Goal: Task Accomplishment & Management: Use online tool/utility

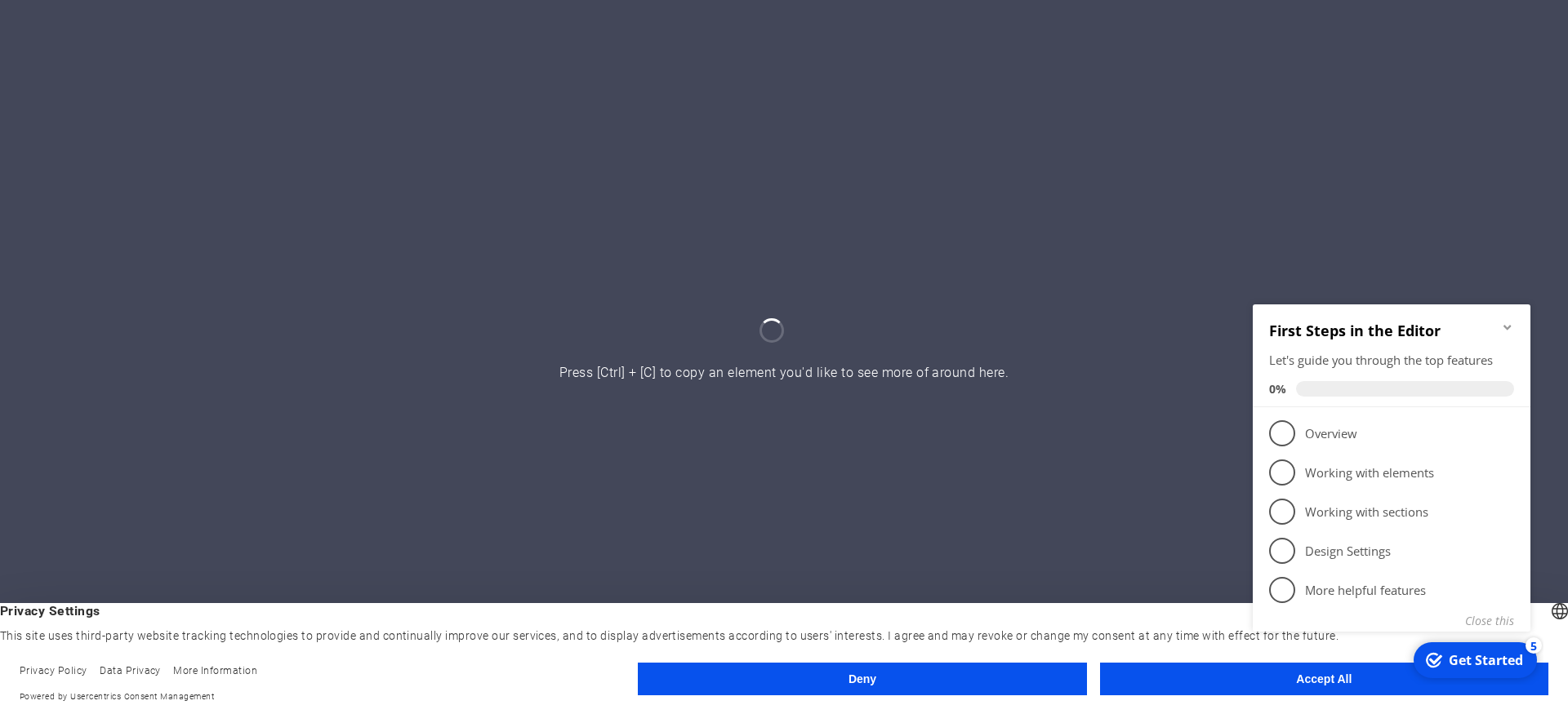
click at [1269, 682] on div "checkmark Get Started 5 First Steps in the Editor Let's guide you through the t…" at bounding box center [1395, 486] width 297 height 397
click at [1286, 665] on div "checkmark Get Started 5 First Steps in the Editor Let's guide you through the t…" at bounding box center [1395, 486] width 297 height 397
click at [1295, 431] on link "1 Overview - incomplete" at bounding box center [1391, 433] width 245 height 26
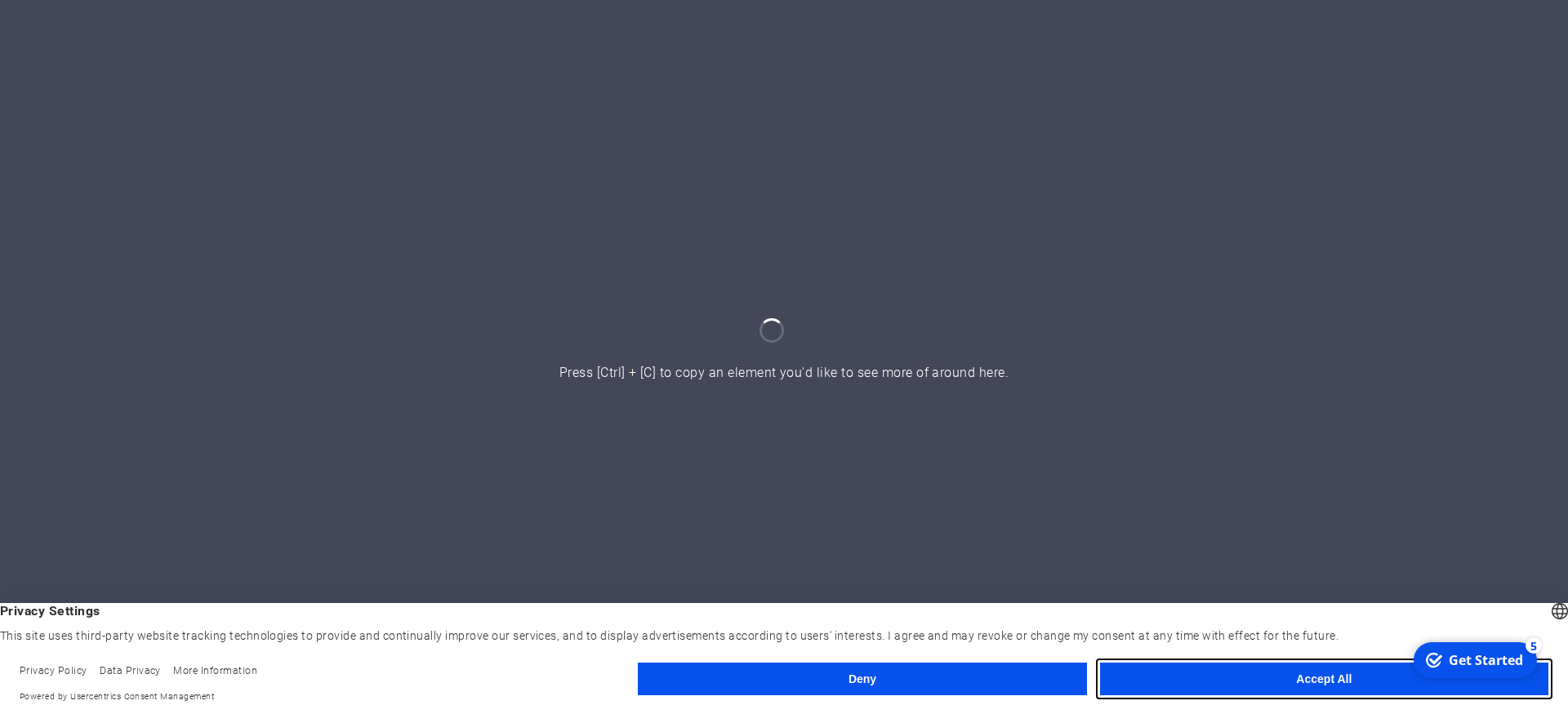
click at [1315, 676] on button "Accept All" at bounding box center [1324, 678] width 449 height 32
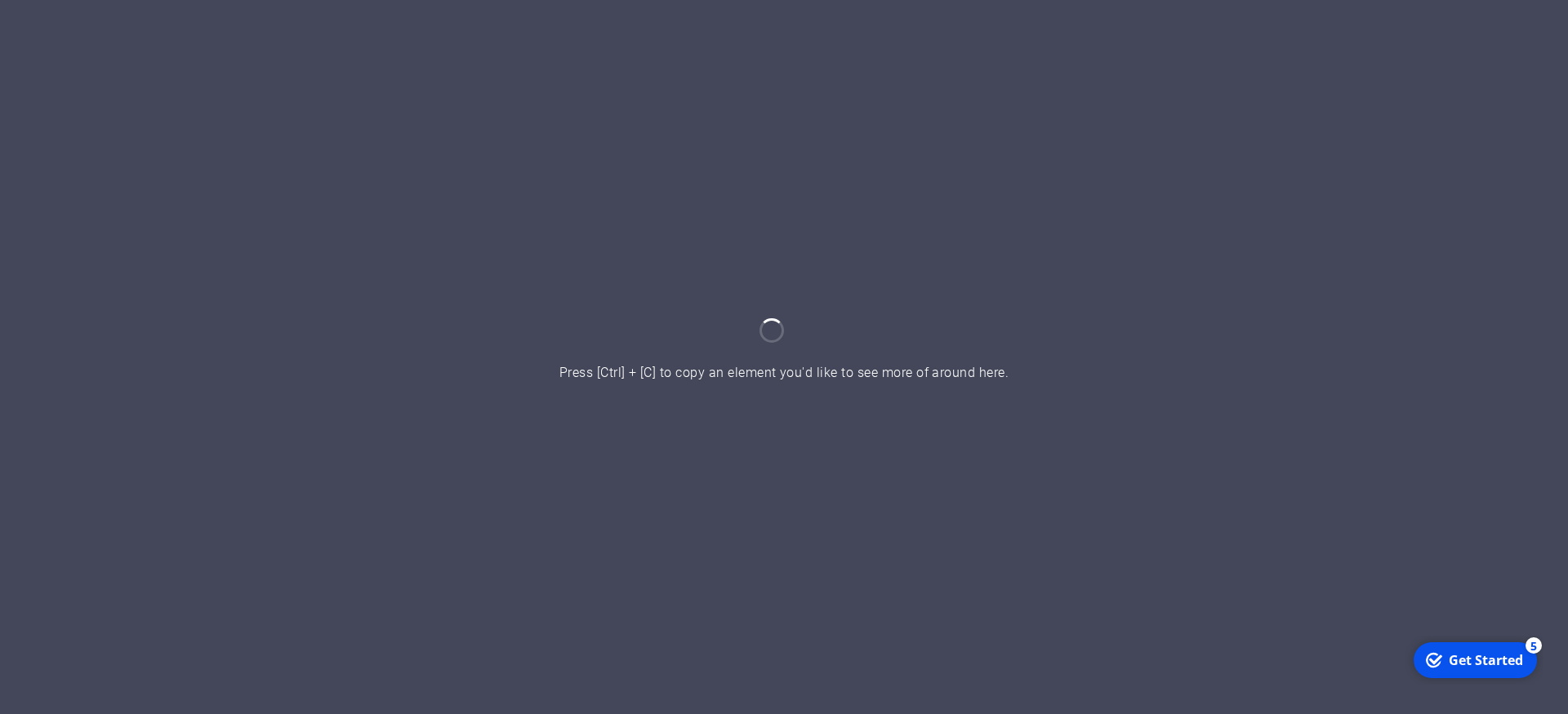
click at [907, 465] on div at bounding box center [784, 357] width 1568 height 714
click at [893, 400] on div at bounding box center [784, 357] width 1568 height 714
click at [839, 328] on div at bounding box center [784, 357] width 1568 height 714
click at [1458, 650] on div "Get Started" at bounding box center [1485, 659] width 74 height 18
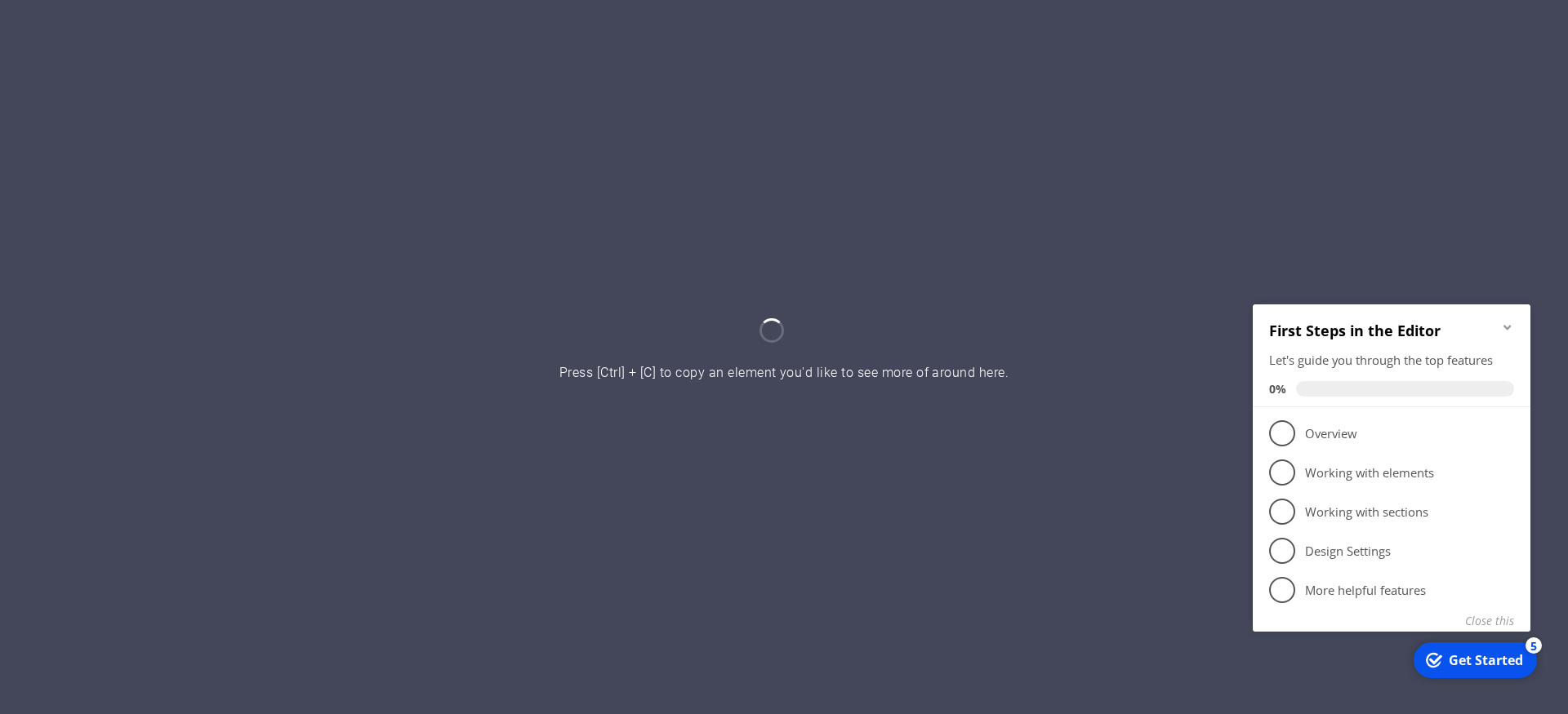
click at [1275, 435] on span "1" at bounding box center [1282, 433] width 26 height 26
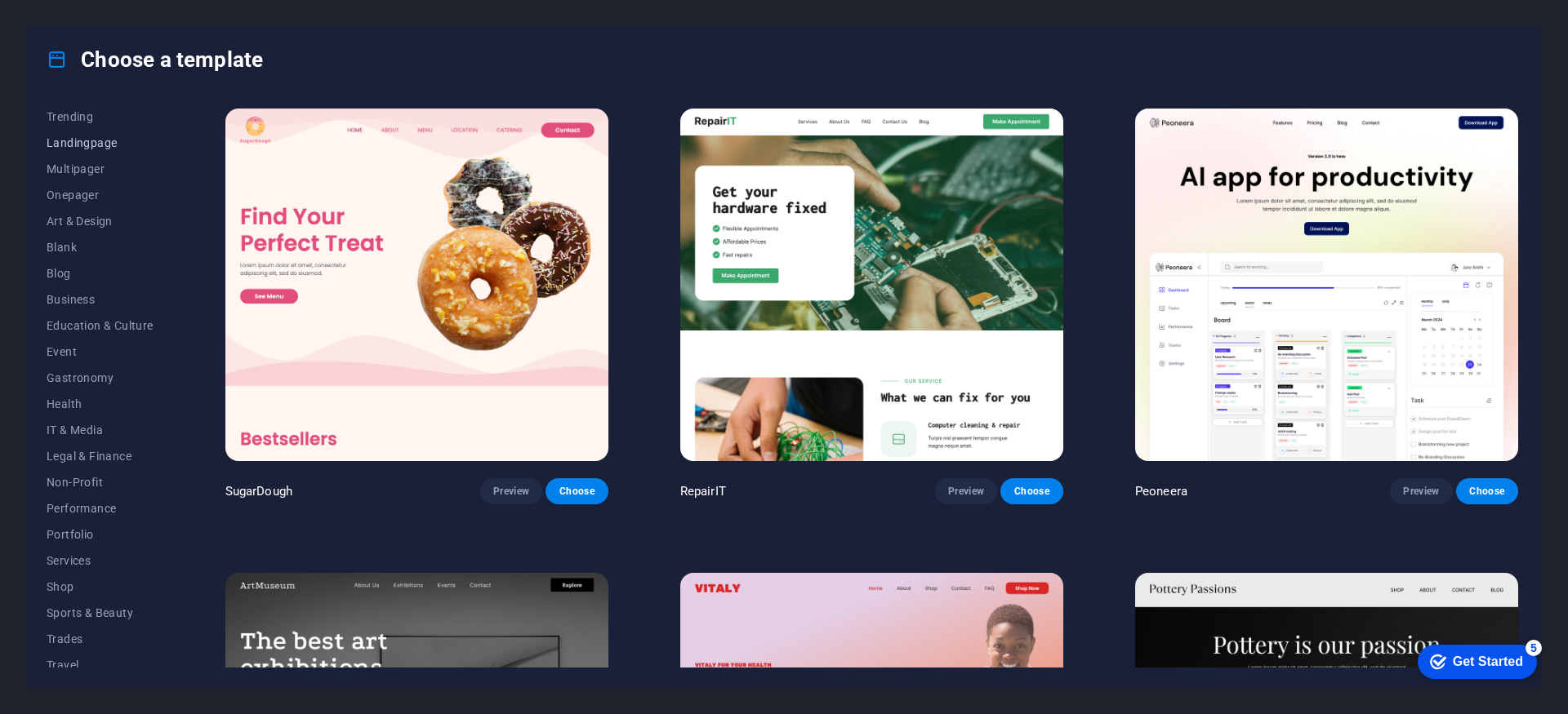
scroll to position [117, 0]
click at [52, 553] on span "Shop" at bounding box center [100, 550] width 107 height 13
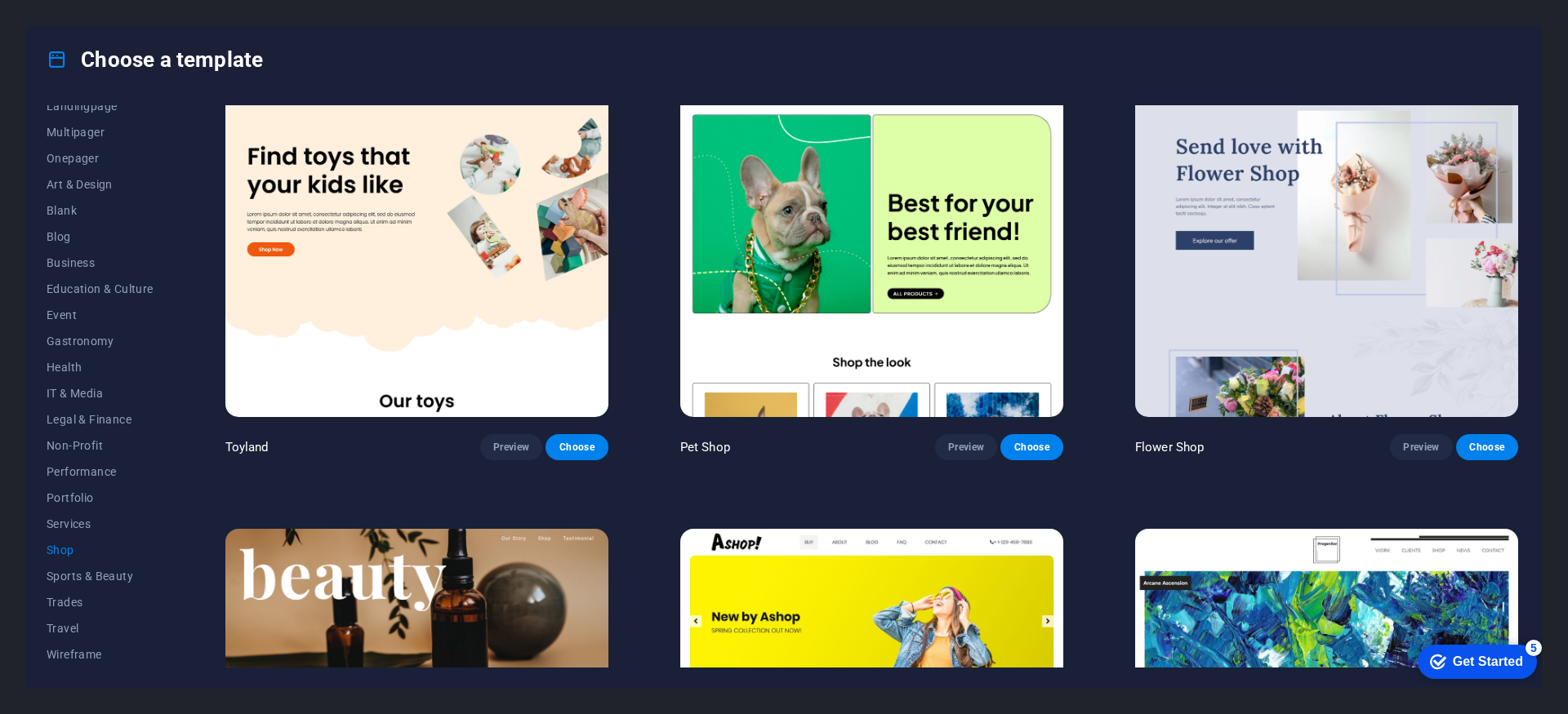
scroll to position [508, 0]
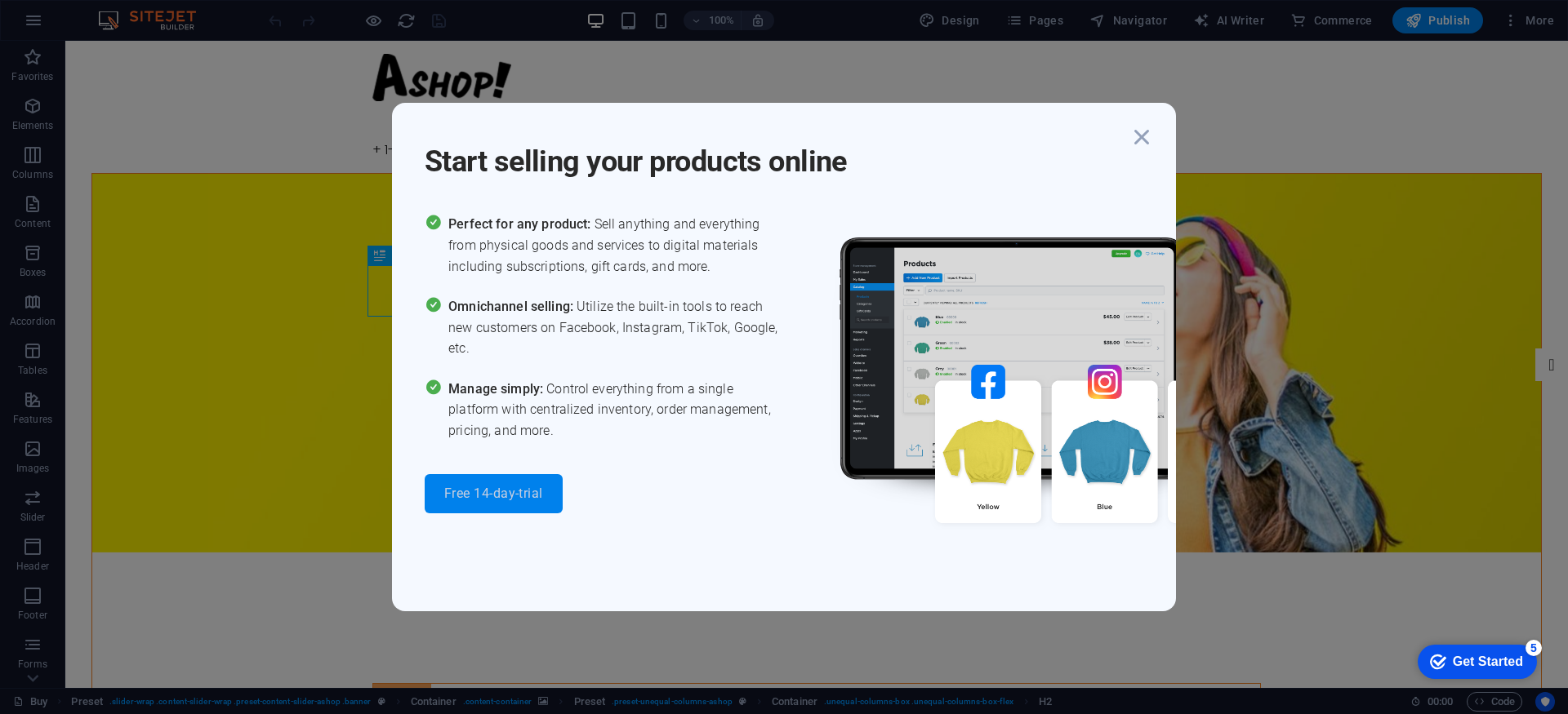
click at [505, 489] on span "Free 14-day-trial" at bounding box center [493, 493] width 99 height 13
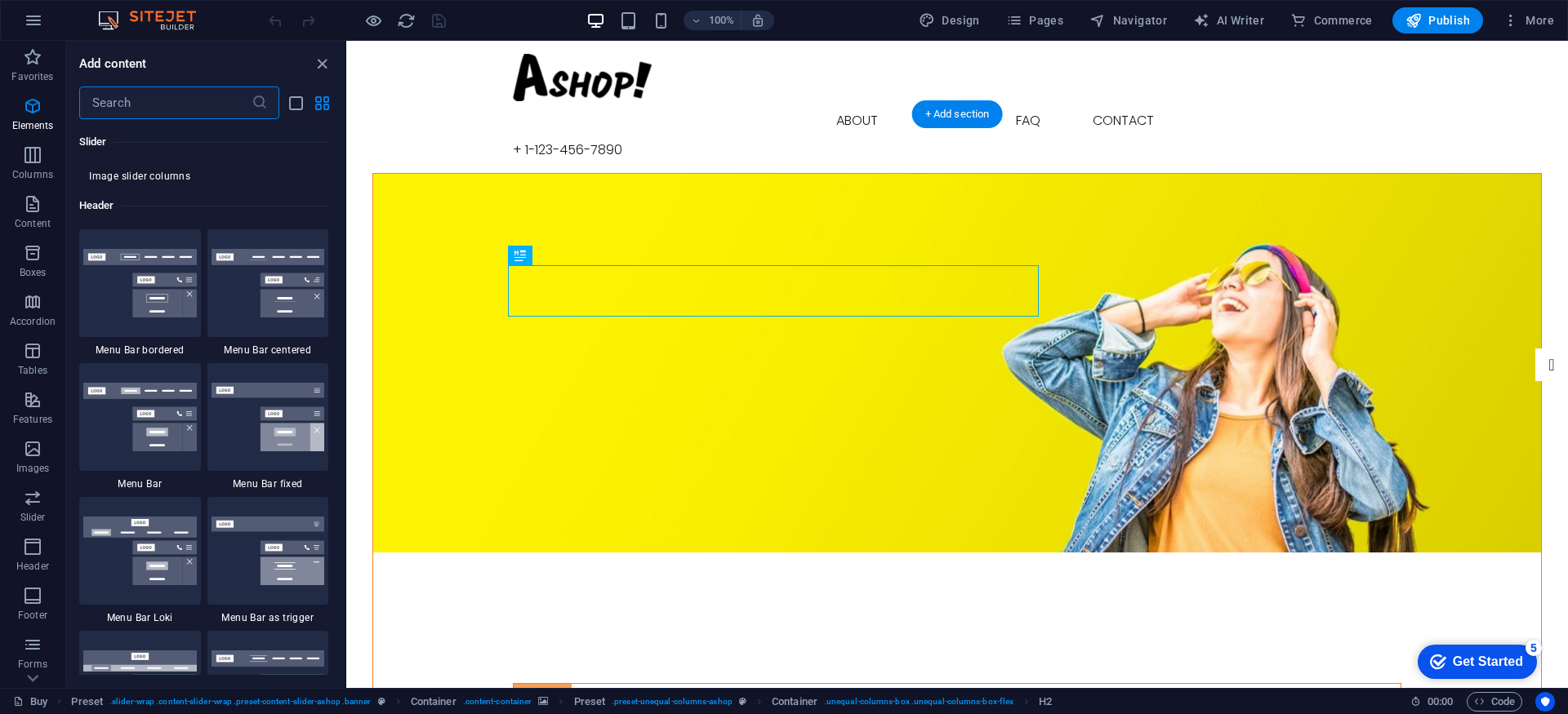
scroll to position [15725, 0]
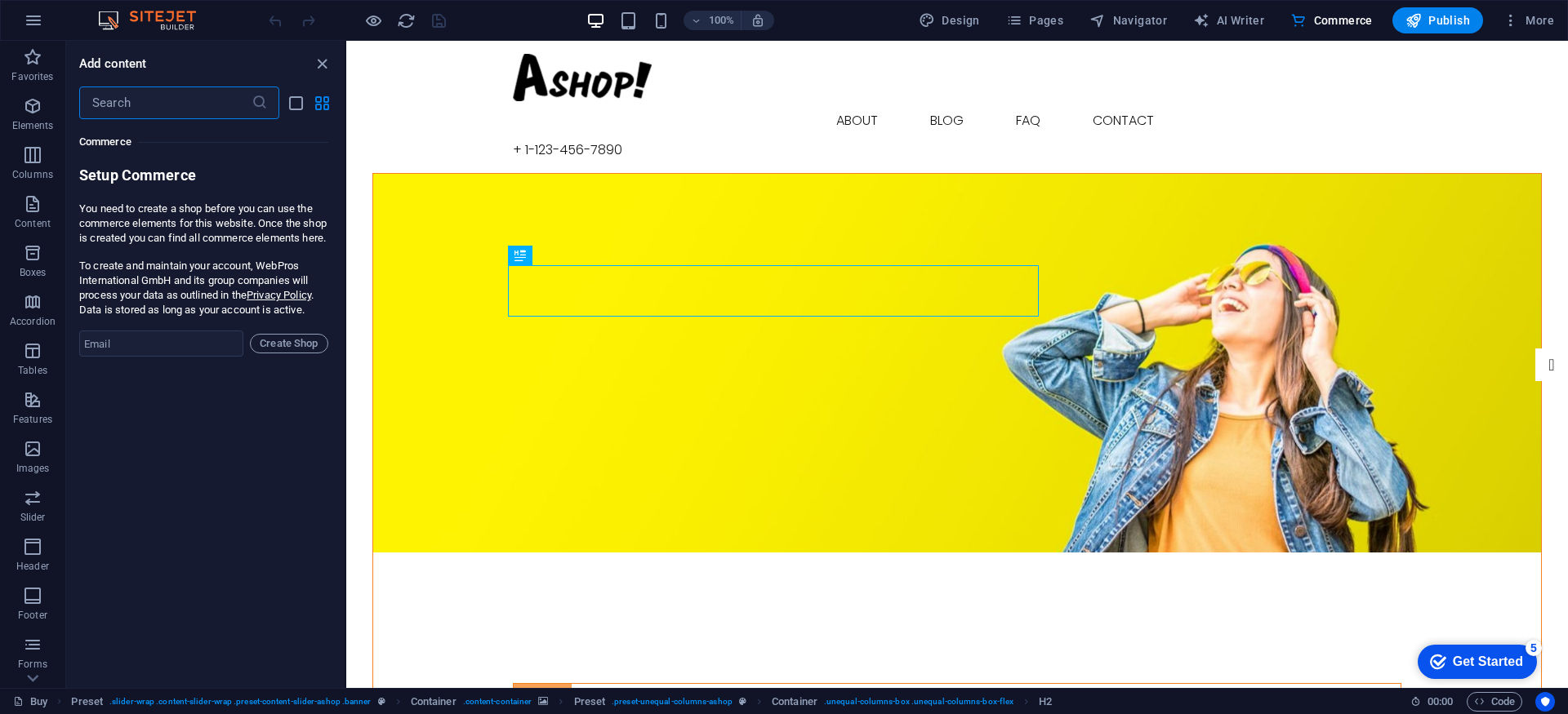
click at [157, 115] on input "text" at bounding box center [165, 102] width 172 height 32
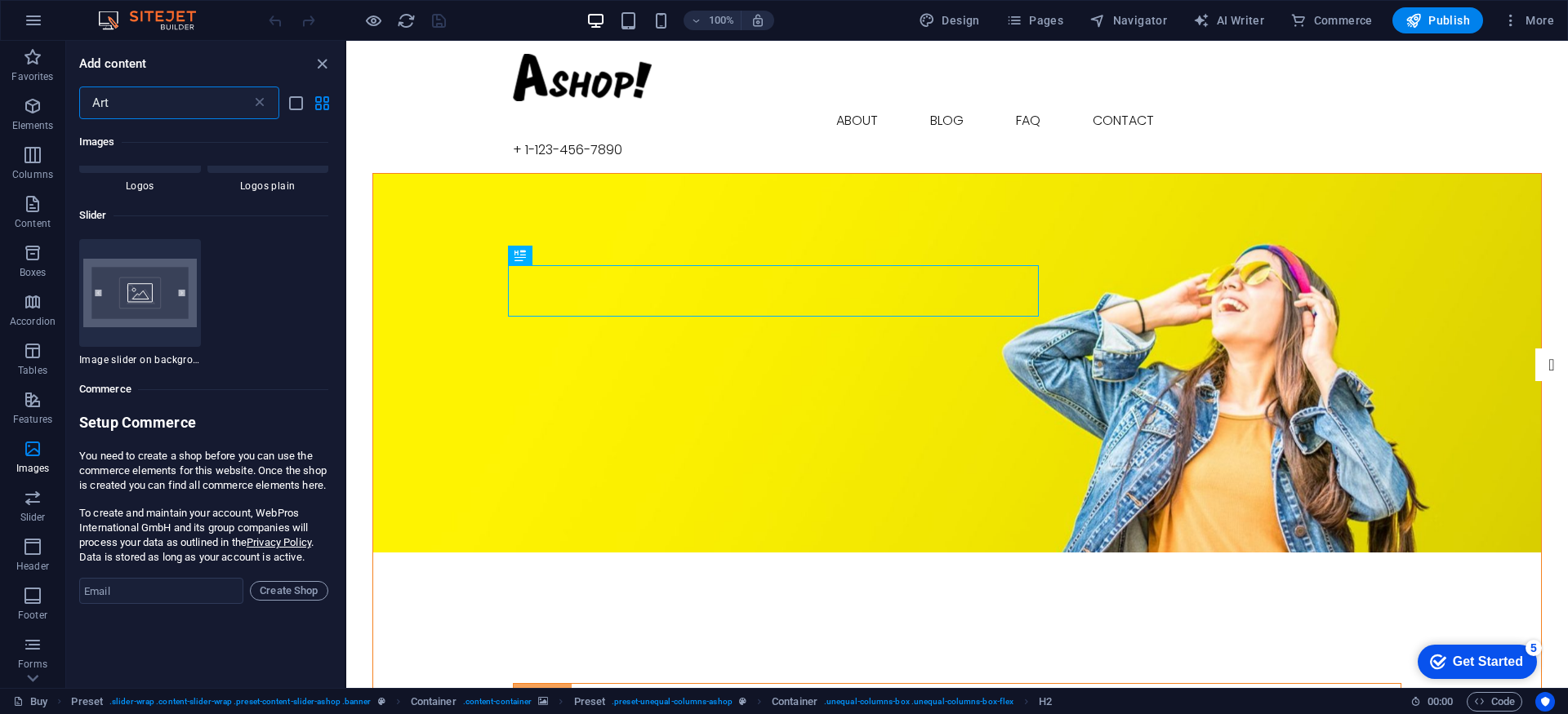
scroll to position [0, 0]
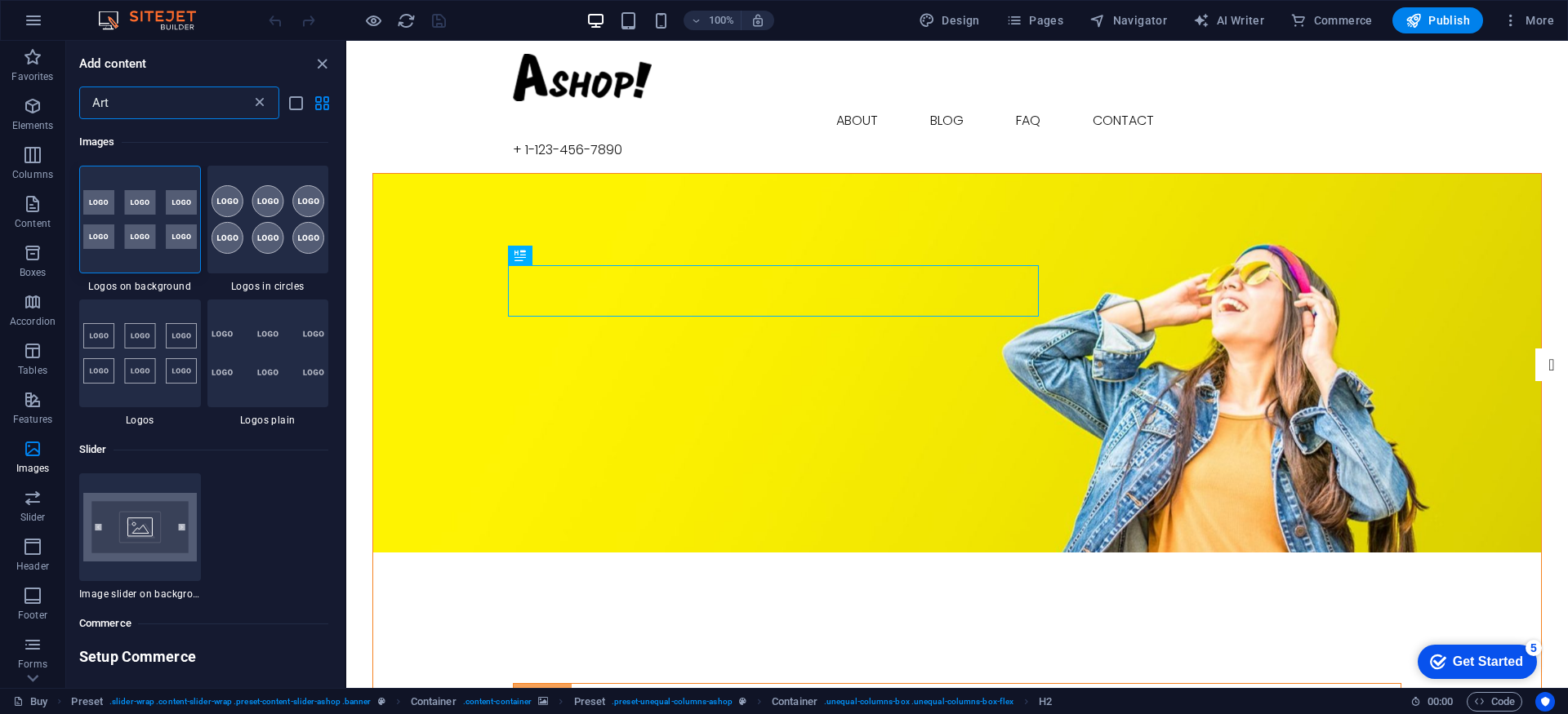
type input "Art"
click at [256, 105] on icon at bounding box center [260, 102] width 17 height 17
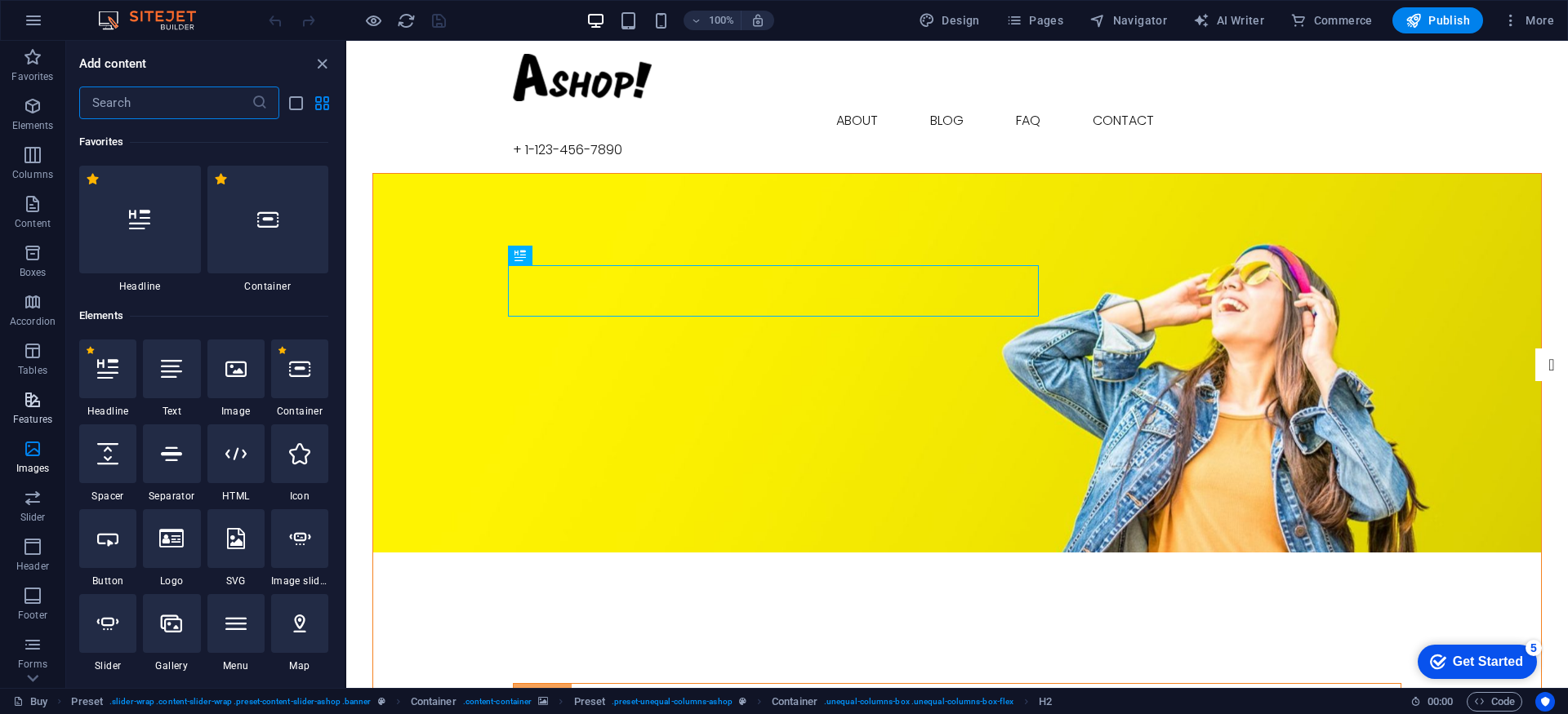
click at [34, 405] on icon "button" at bounding box center [32, 399] width 19 height 19
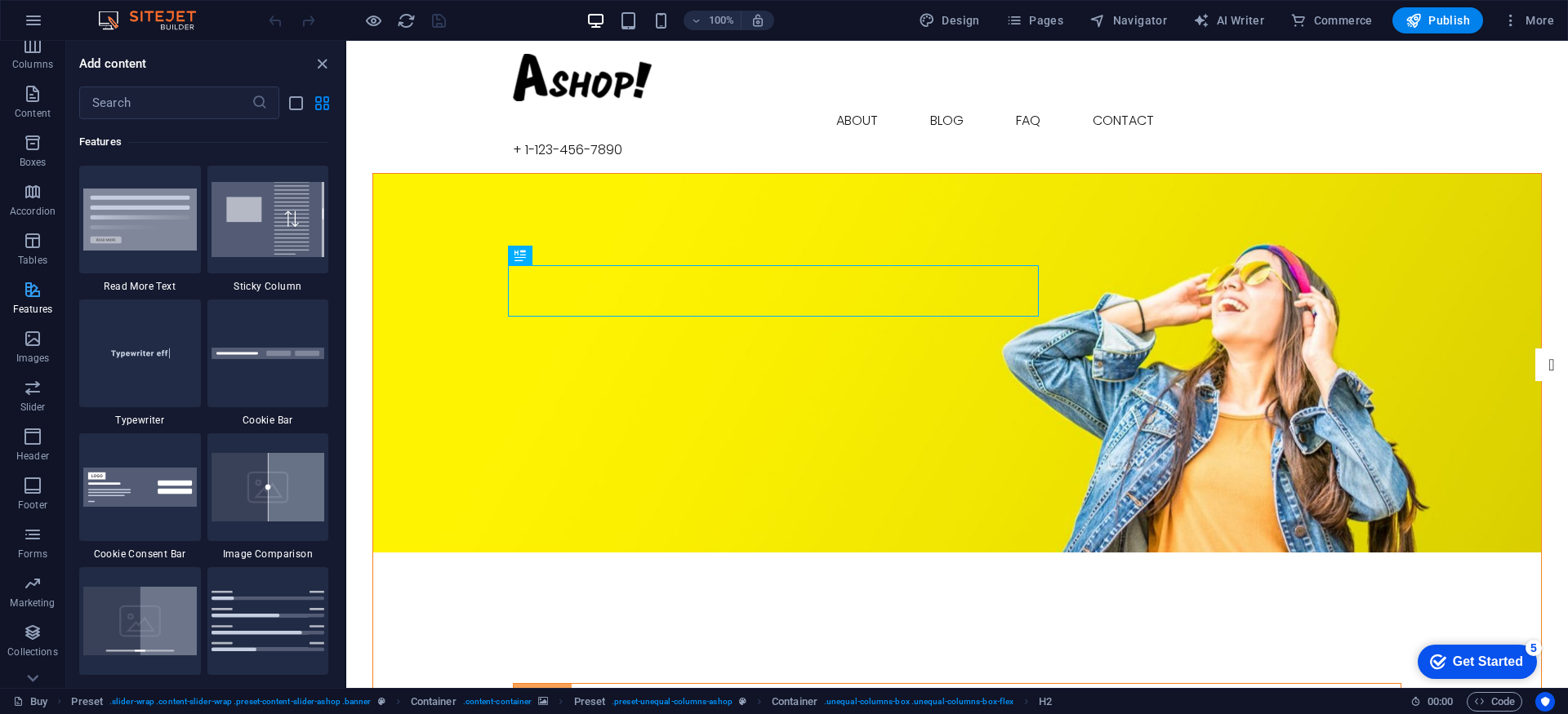
scroll to position [136, 0]
click at [23, 655] on icon "button" at bounding box center [32, 655] width 19 height 19
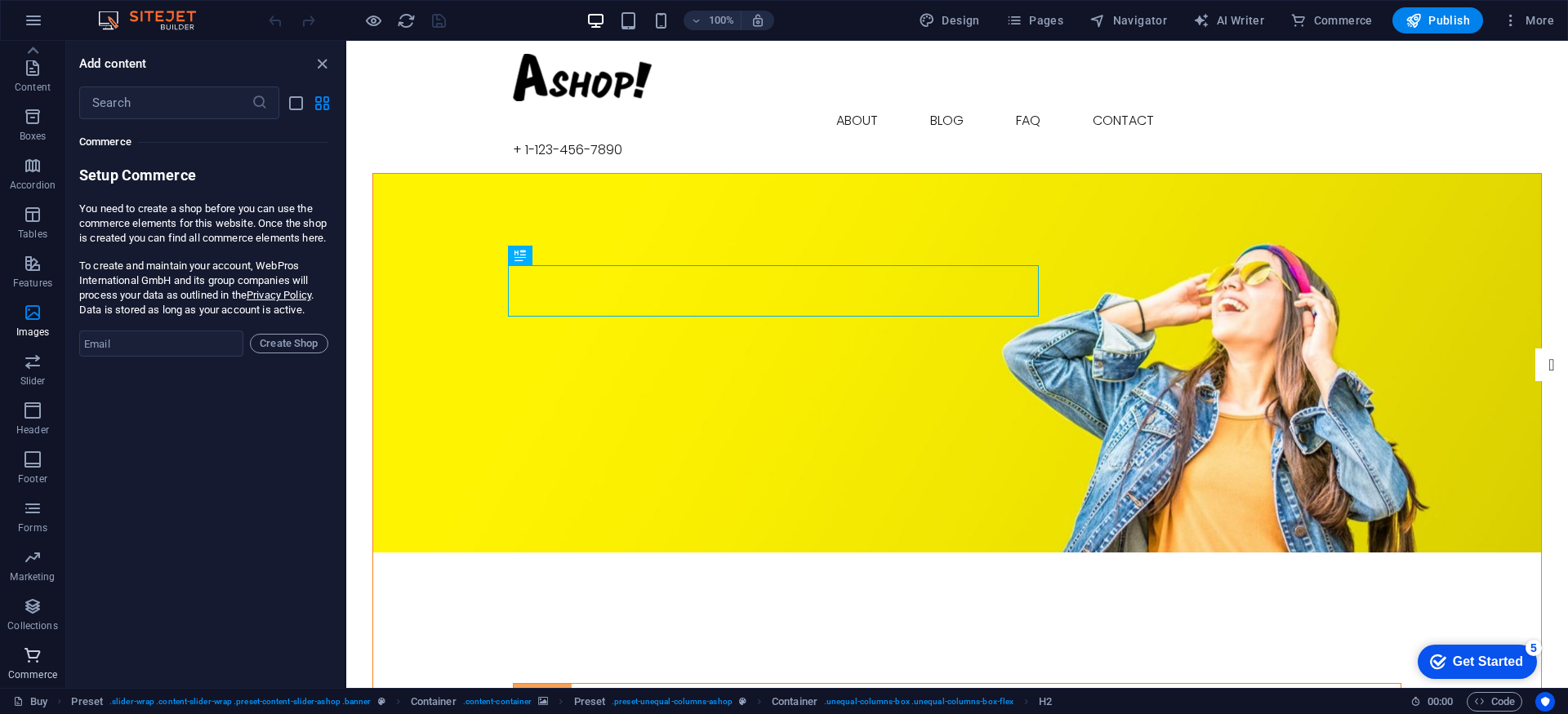
scroll to position [15725, 0]
click at [160, 357] on input "email" at bounding box center [162, 343] width 164 height 26
type input "jamez@zuthra.com"
click at [273, 353] on span "Create Shop" at bounding box center [289, 343] width 64 height 19
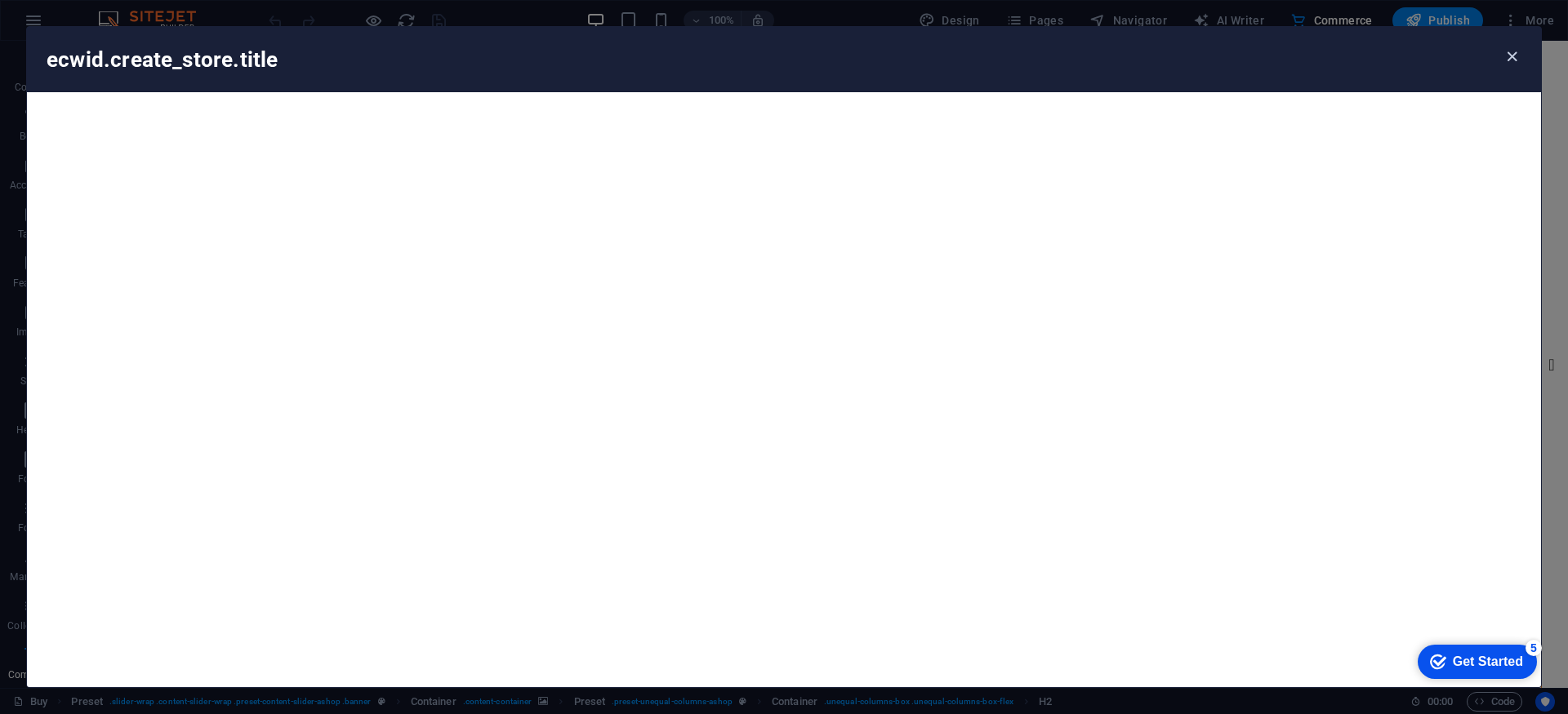
click at [1508, 56] on icon "button" at bounding box center [1511, 56] width 18 height 18
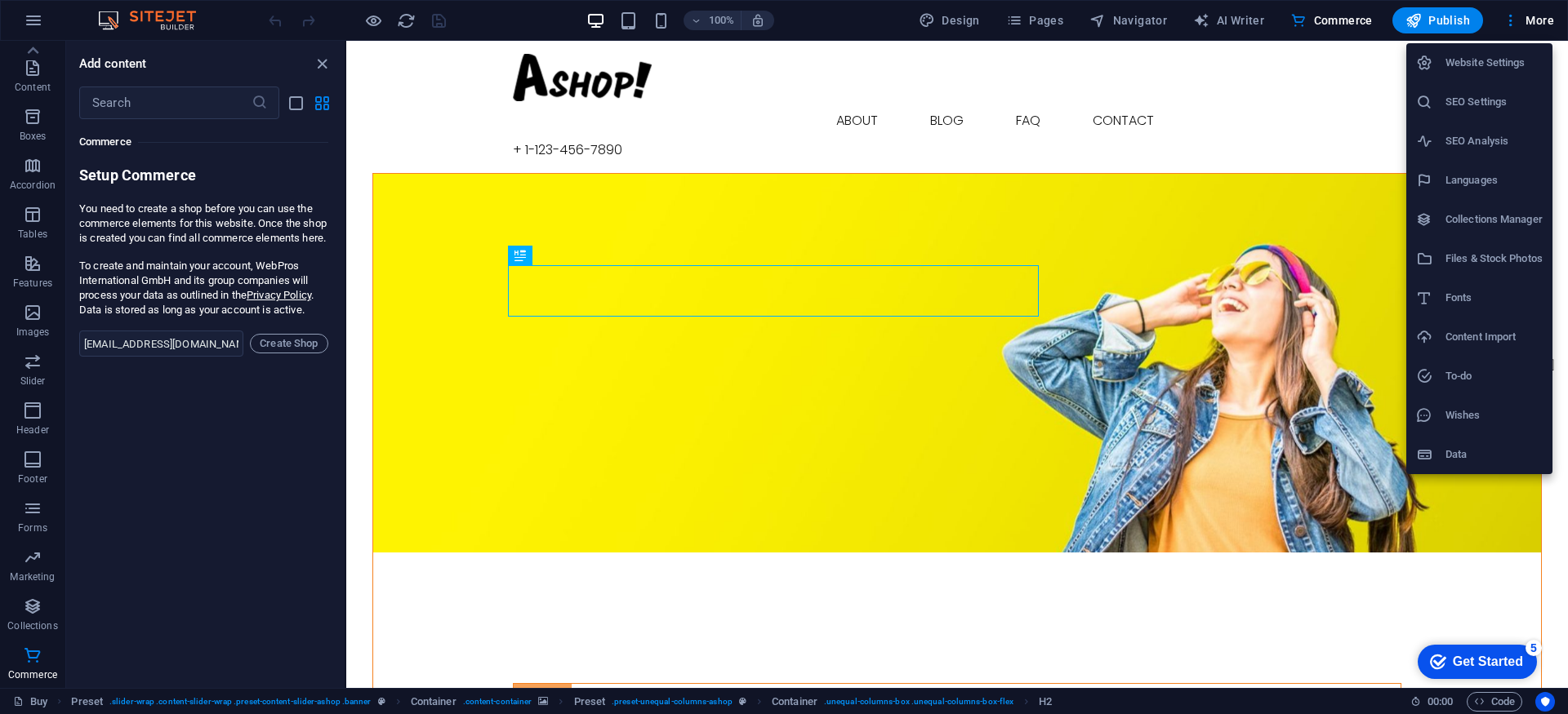
click at [33, 25] on div at bounding box center [784, 357] width 1568 height 714
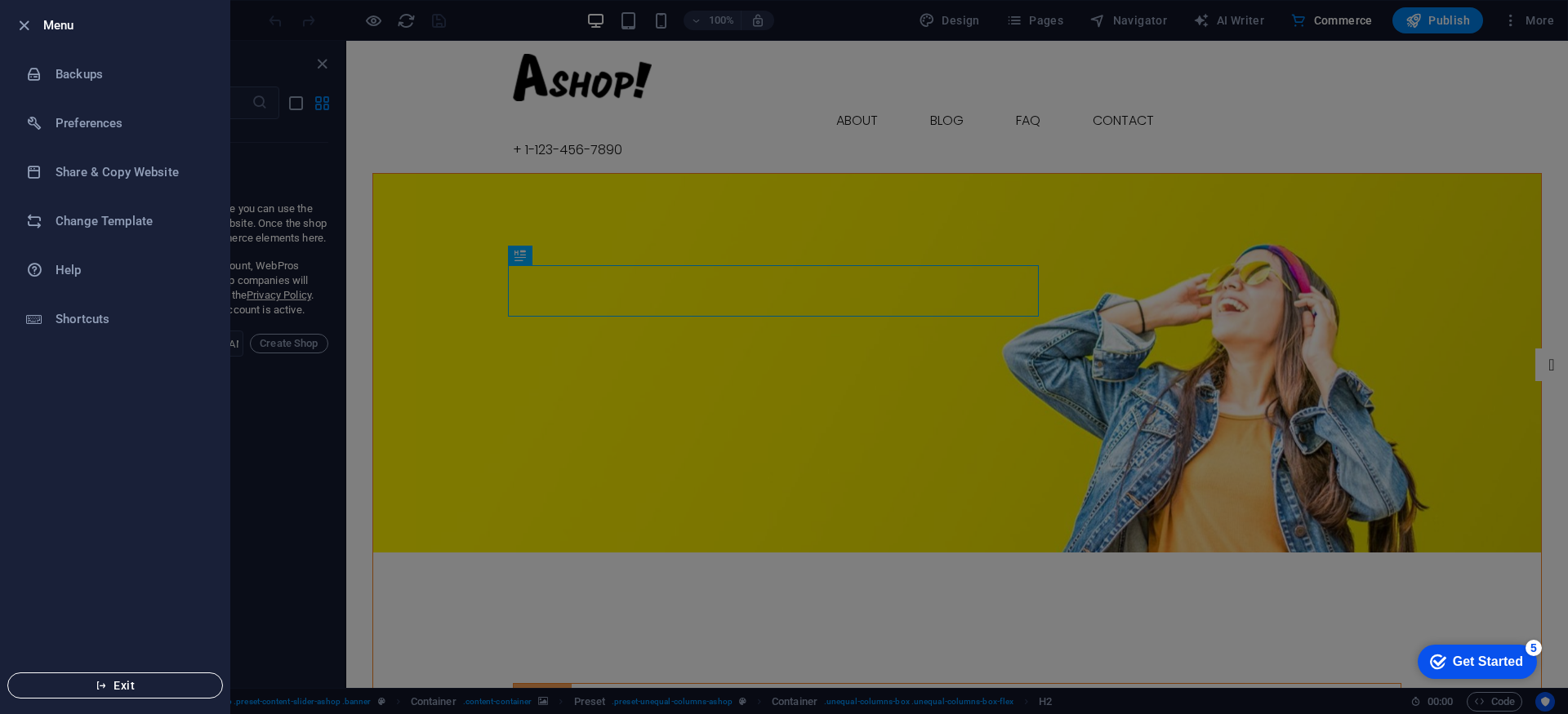
click at [127, 679] on span "Exit" at bounding box center [115, 685] width 188 height 13
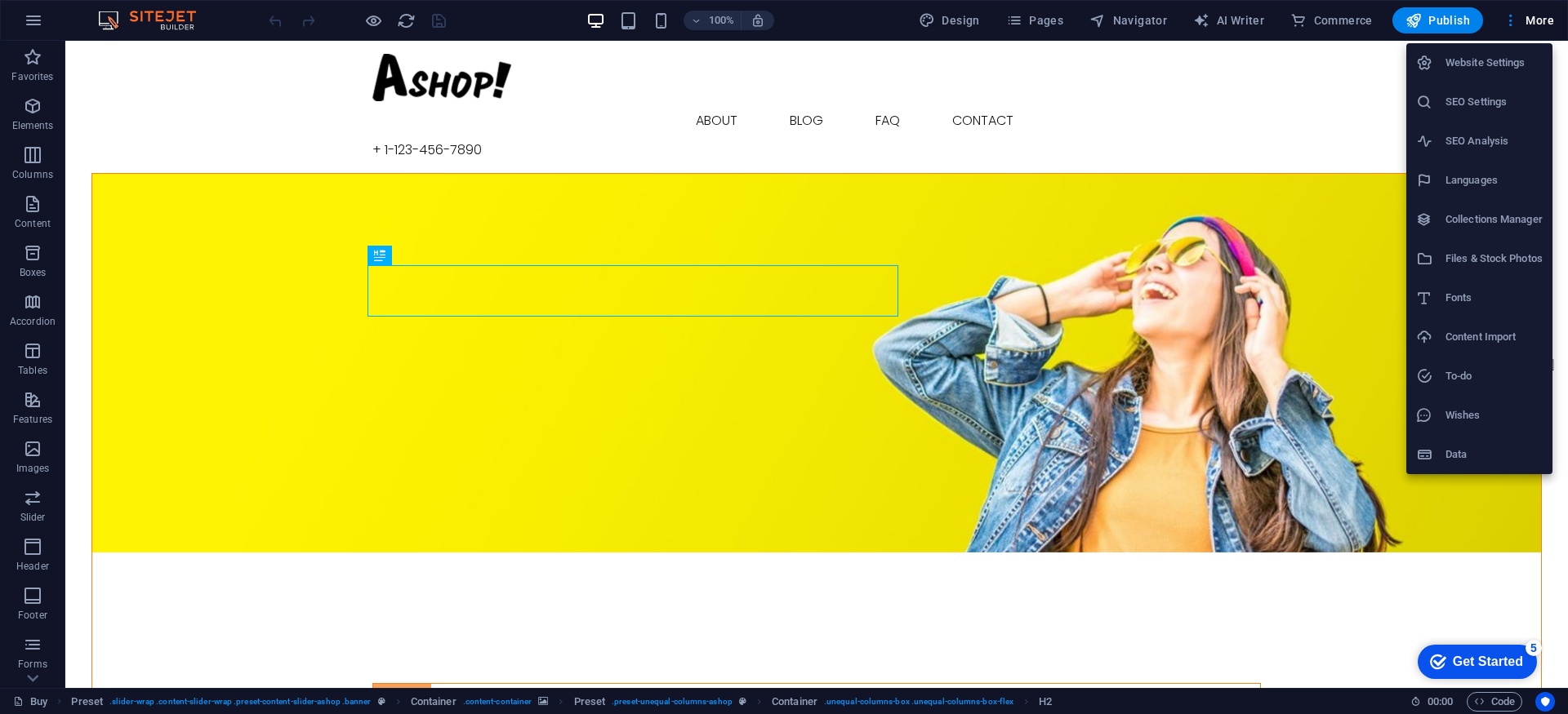
click at [30, 17] on div at bounding box center [784, 357] width 1568 height 714
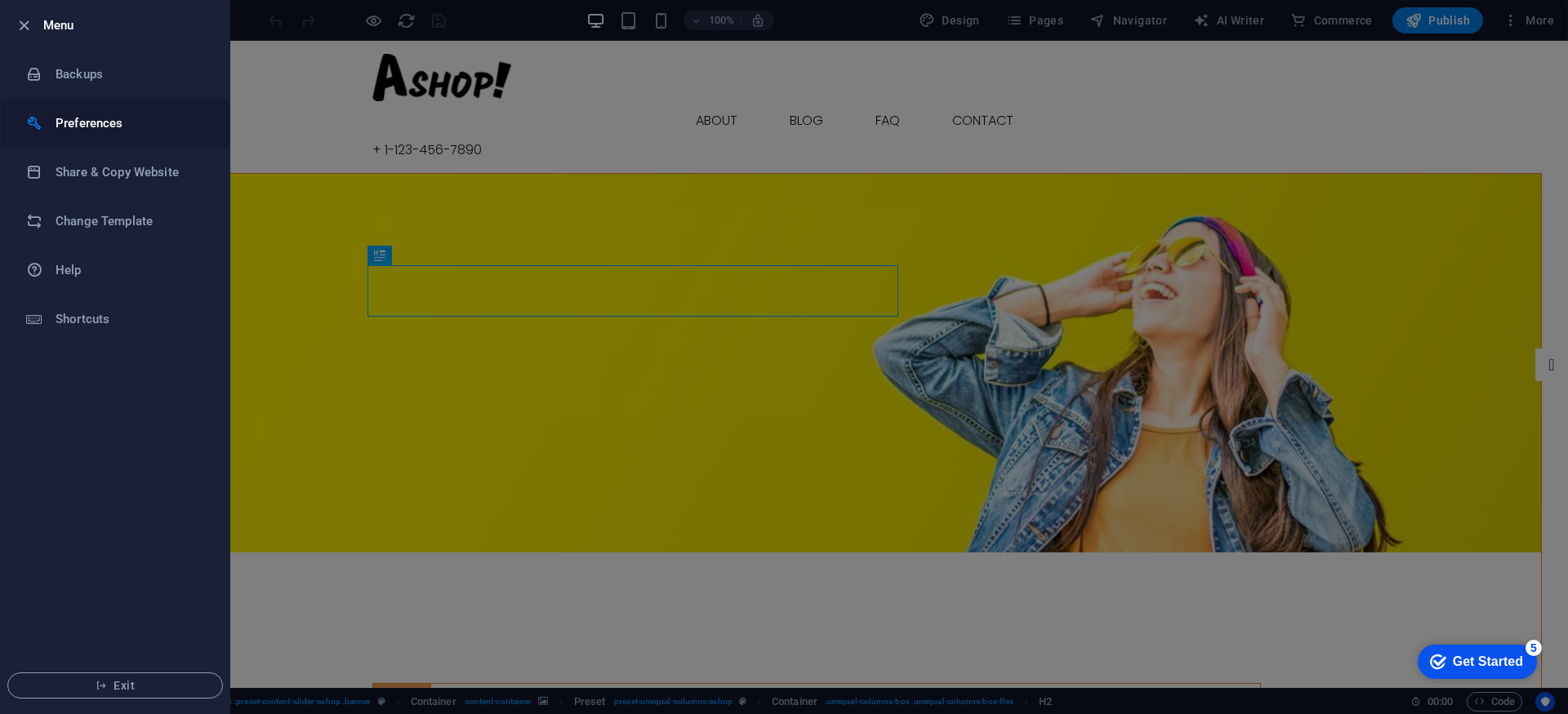
click at [129, 114] on h6 "Preferences" at bounding box center [130, 123] width 151 height 19
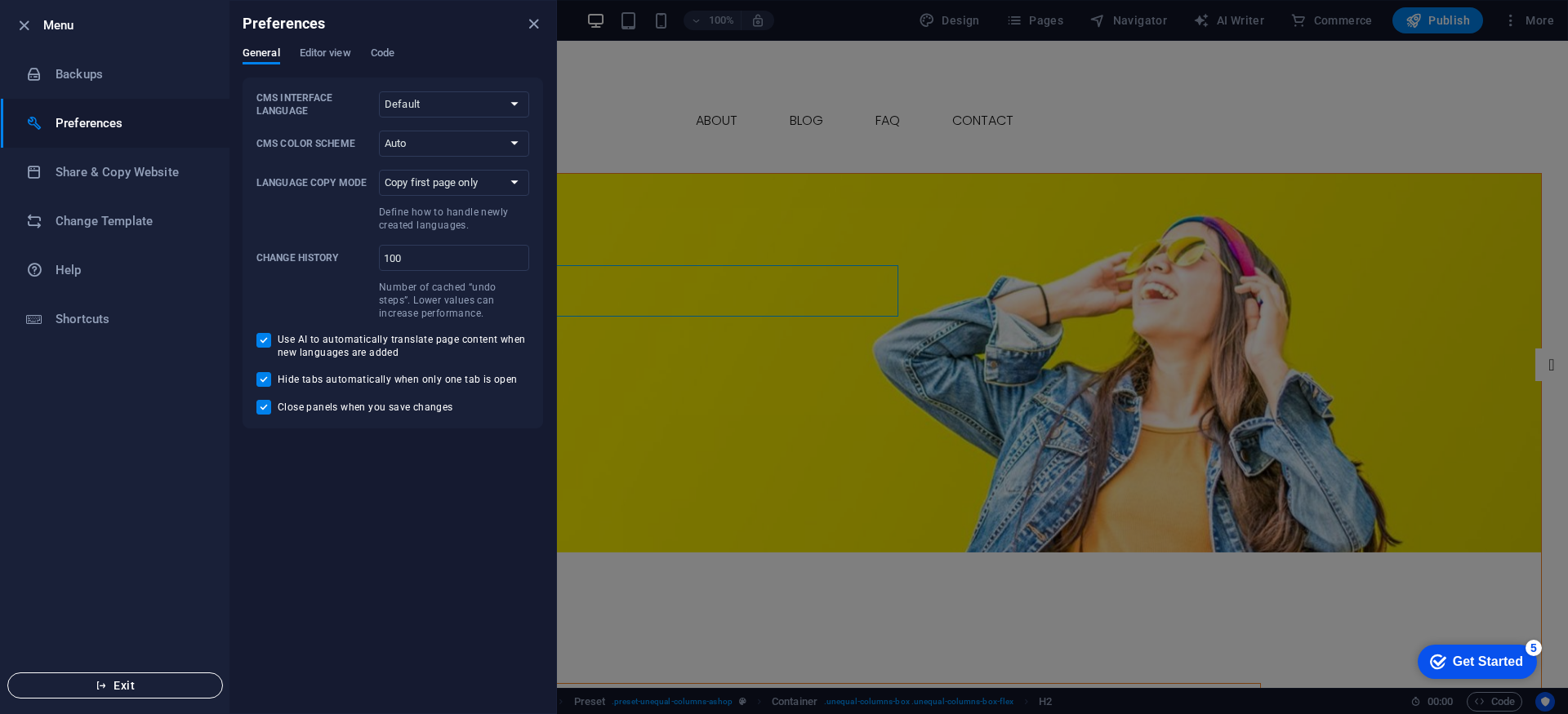
click at [127, 680] on span "Exit" at bounding box center [115, 685] width 188 height 13
